Goal: Check status

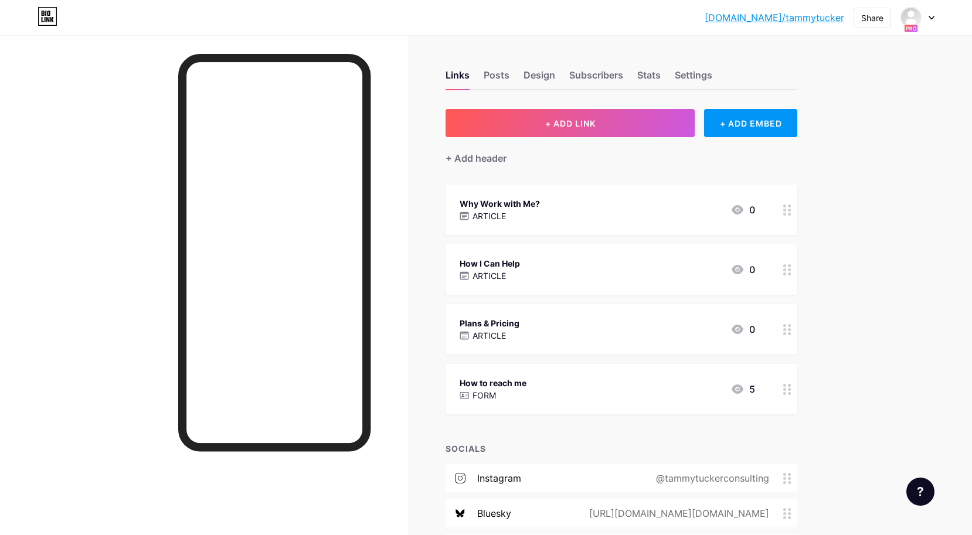
click at [931, 16] on icon at bounding box center [932, 18] width 6 height 4
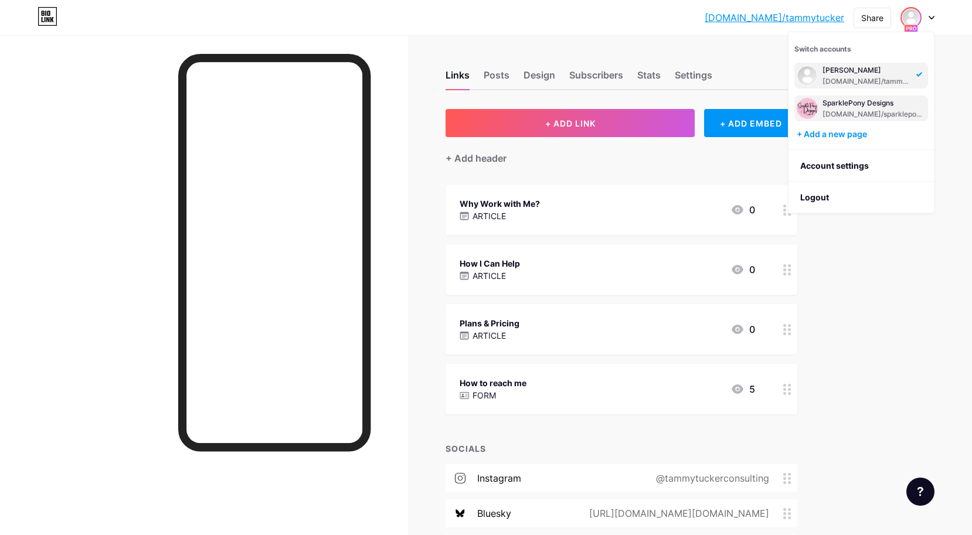
click at [852, 107] on div "SparklePony Designs" at bounding box center [874, 103] width 103 height 9
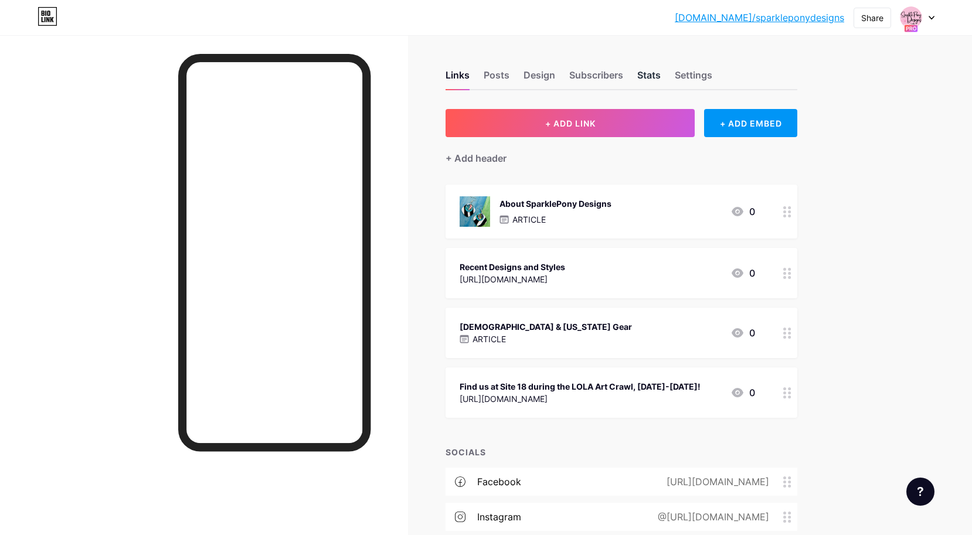
click at [644, 69] on div "Stats" at bounding box center [649, 78] width 23 height 21
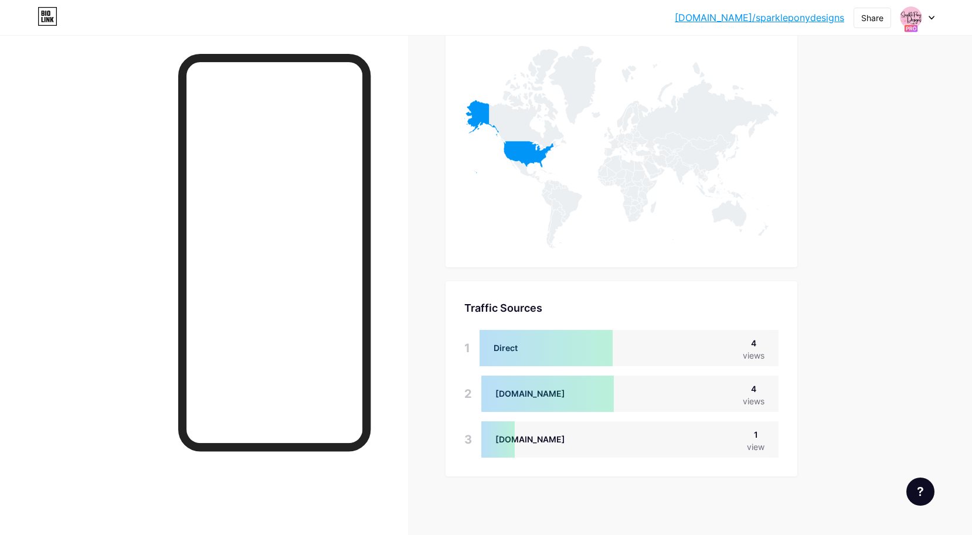
scroll to position [630, 0]
click at [527, 394] on div at bounding box center [548, 394] width 132 height 36
click at [532, 438] on div "app.bio.link" at bounding box center [531, 439] width 70 height 12
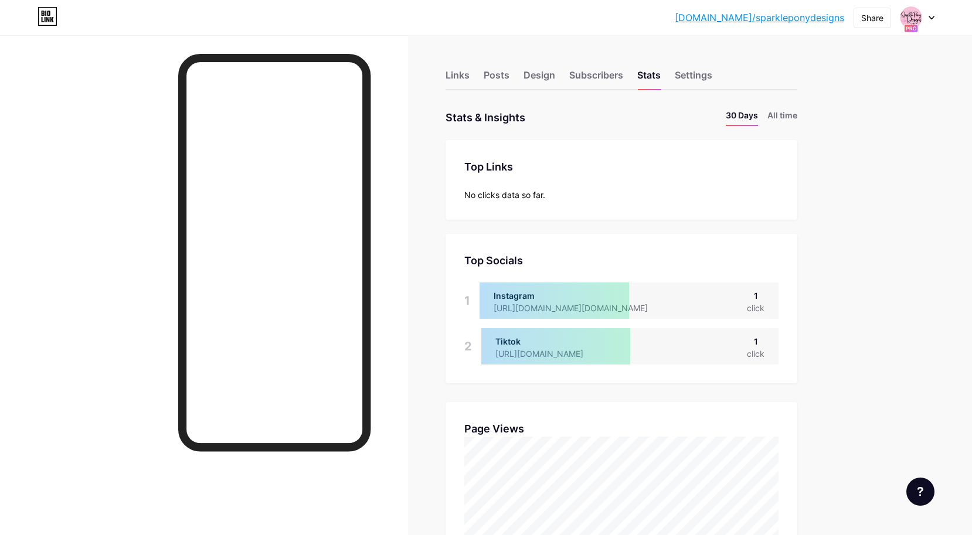
scroll to position [0, 0]
click at [782, 113] on li "All time" at bounding box center [783, 117] width 30 height 17
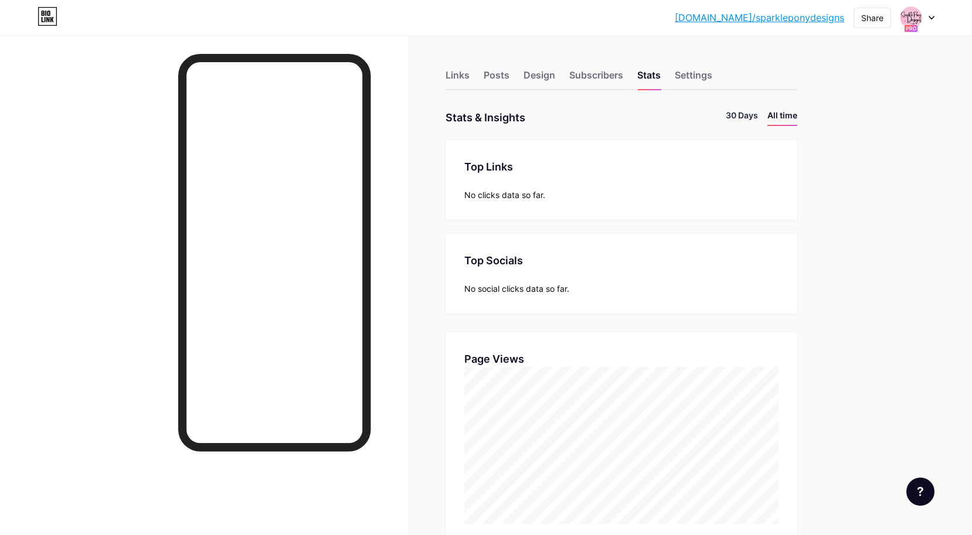
scroll to position [535, 972]
click at [740, 116] on li "30 Days" at bounding box center [742, 117] width 32 height 17
